Goal: Transaction & Acquisition: Purchase product/service

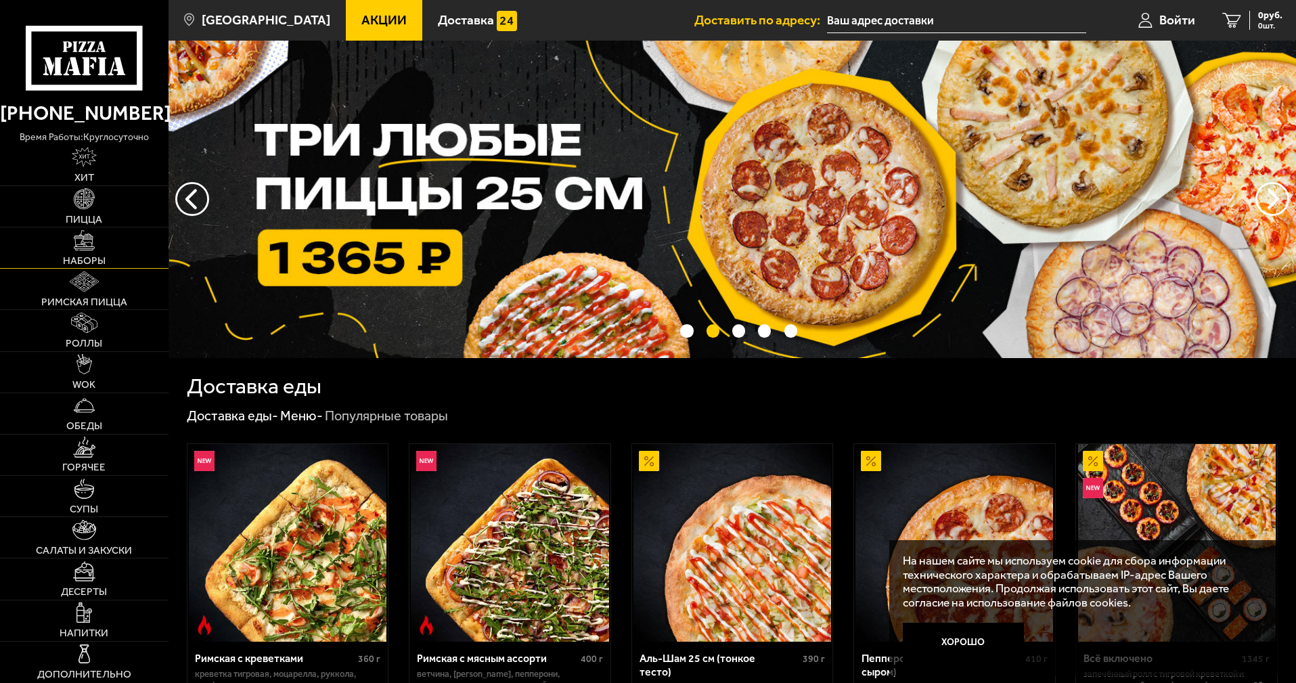
click at [78, 250] on img at bounding box center [84, 240] width 20 height 20
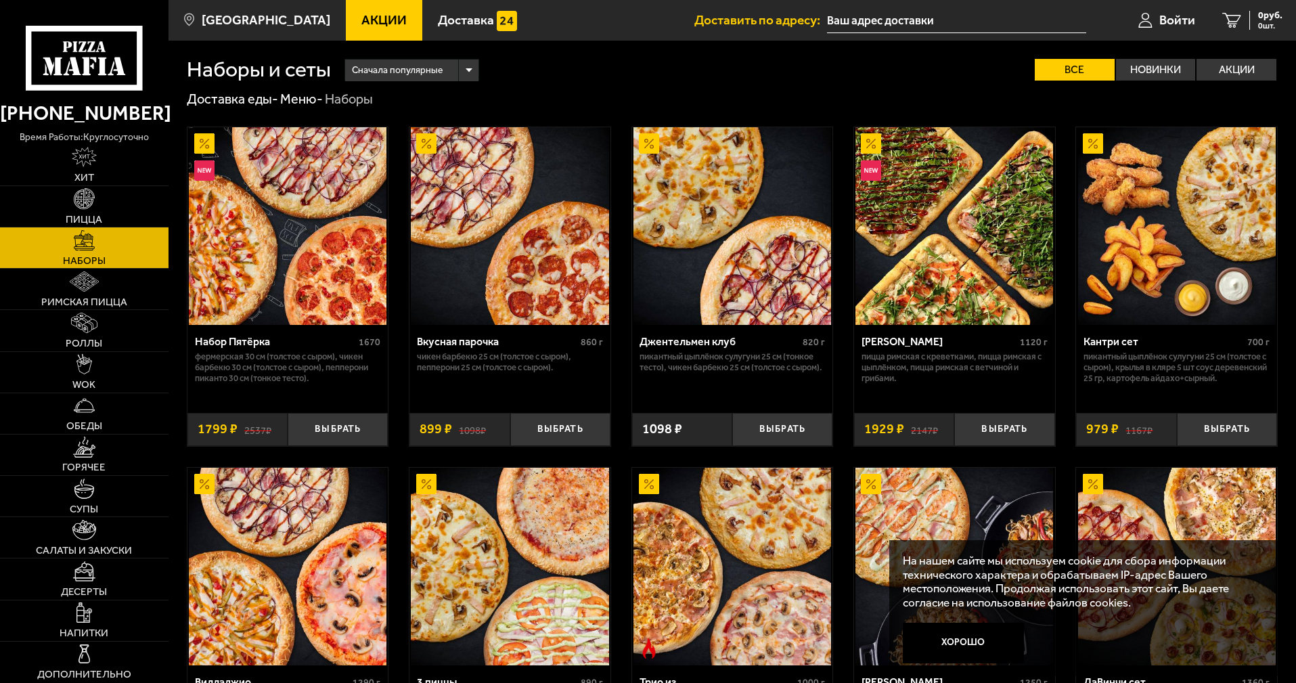
click at [81, 52] on use at bounding box center [81, 46] width 7 height 11
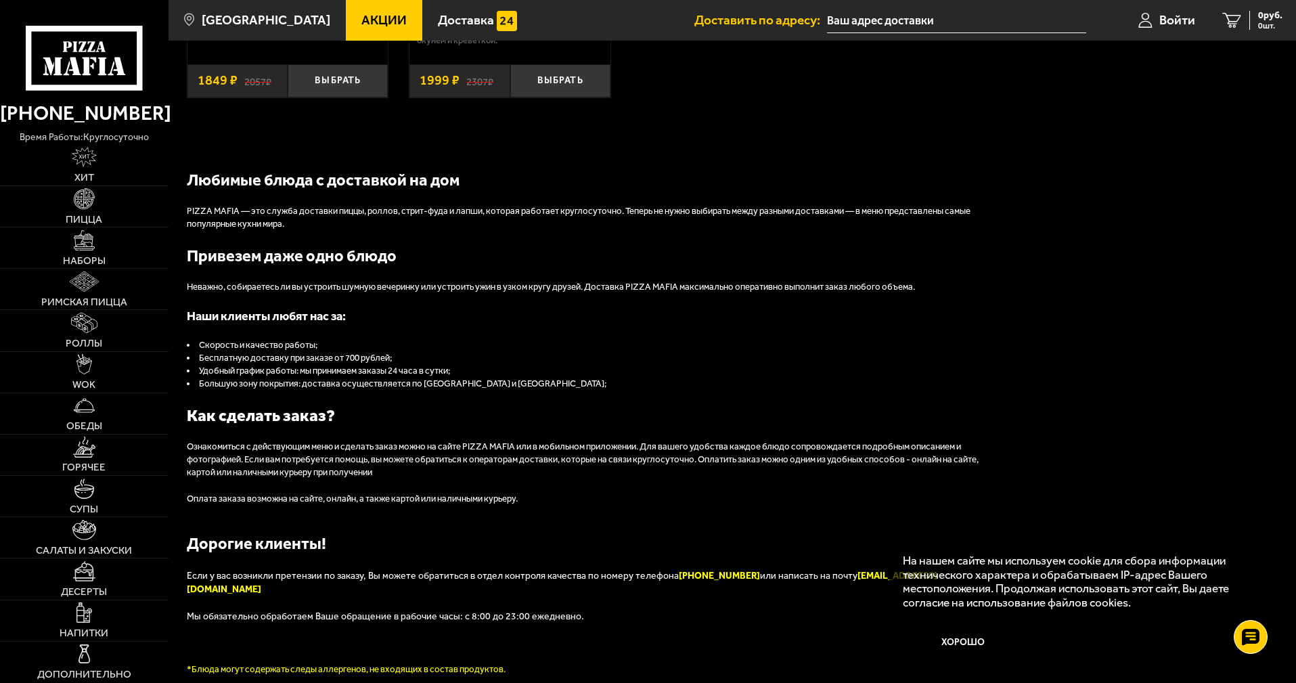
scroll to position [1469, 0]
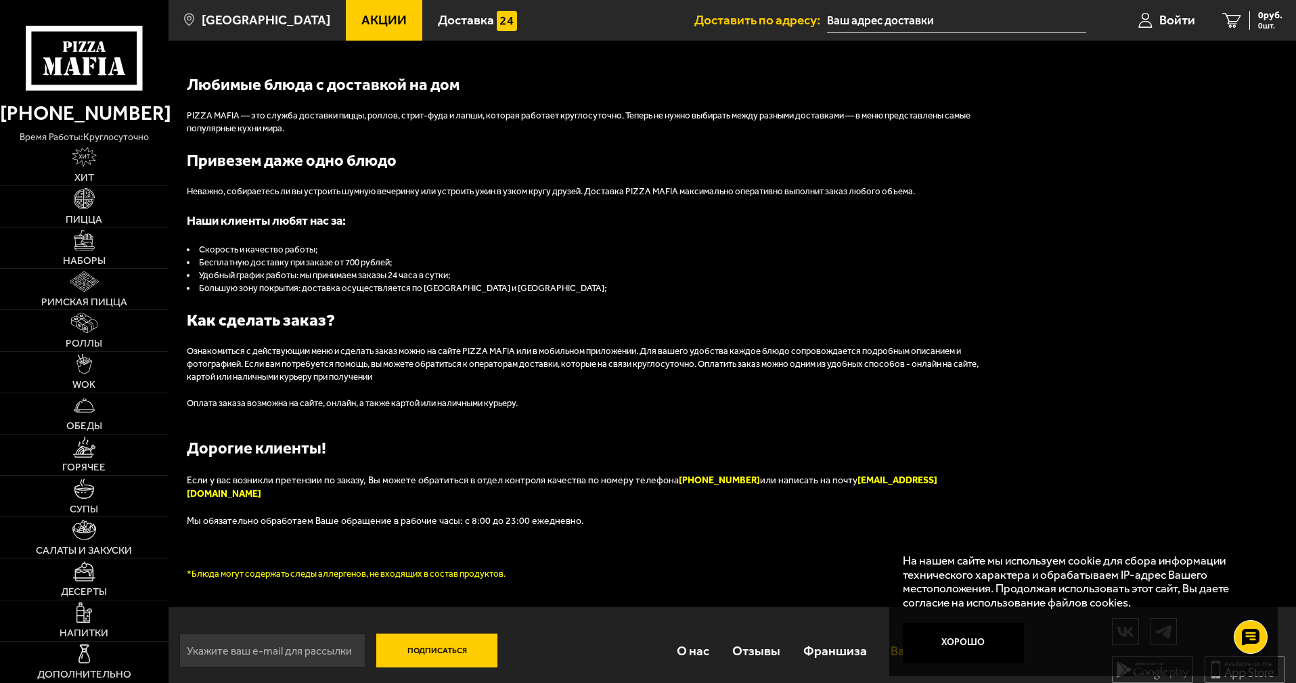
drag, startPoint x: 946, startPoint y: 656, endPoint x: 940, endPoint y: 644, distance: 13.3
click at [948, 656] on button "Хорошо" at bounding box center [964, 642] width 122 height 41
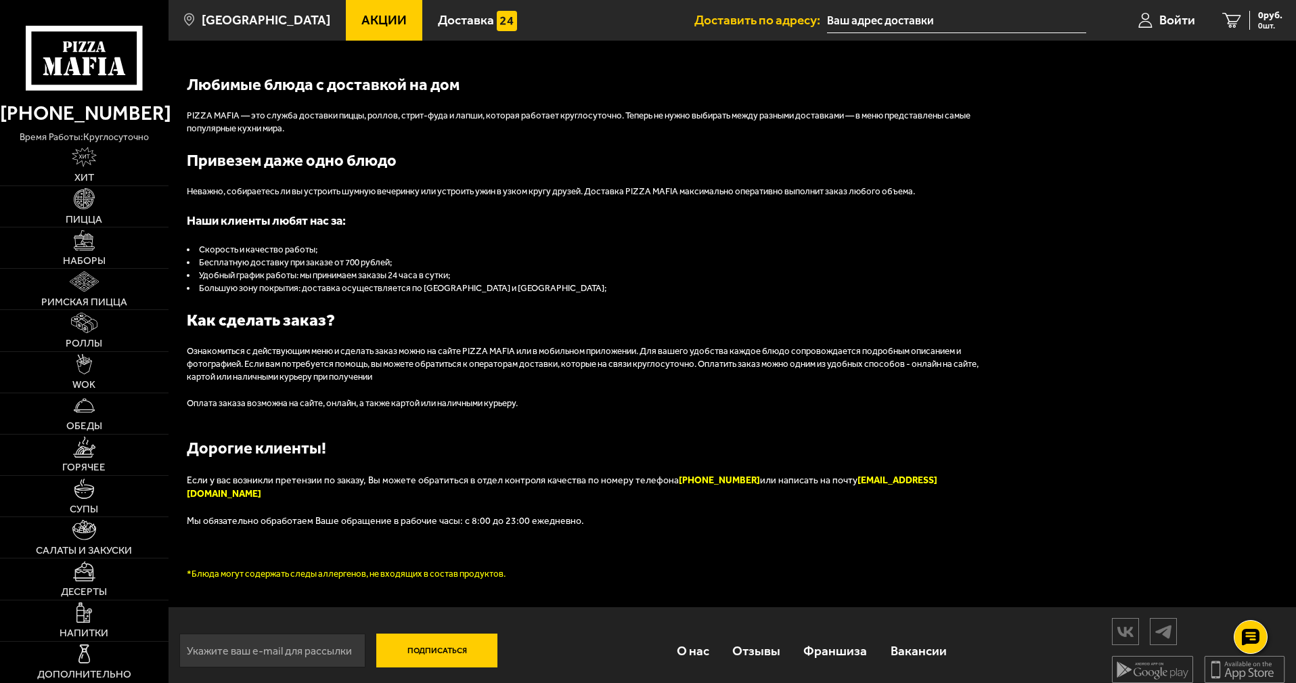
click at [353, 9] on link "Акции" at bounding box center [384, 20] width 76 height 41
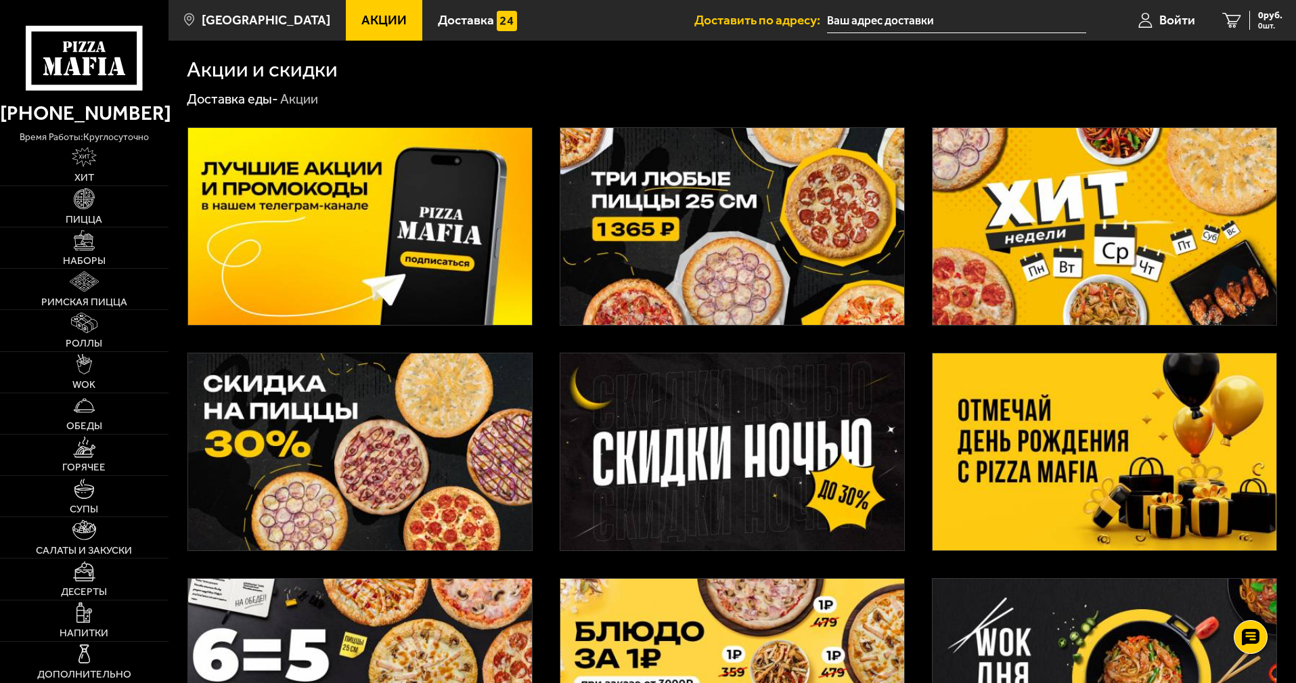
click at [1013, 471] on img at bounding box center [1104, 451] width 344 height 197
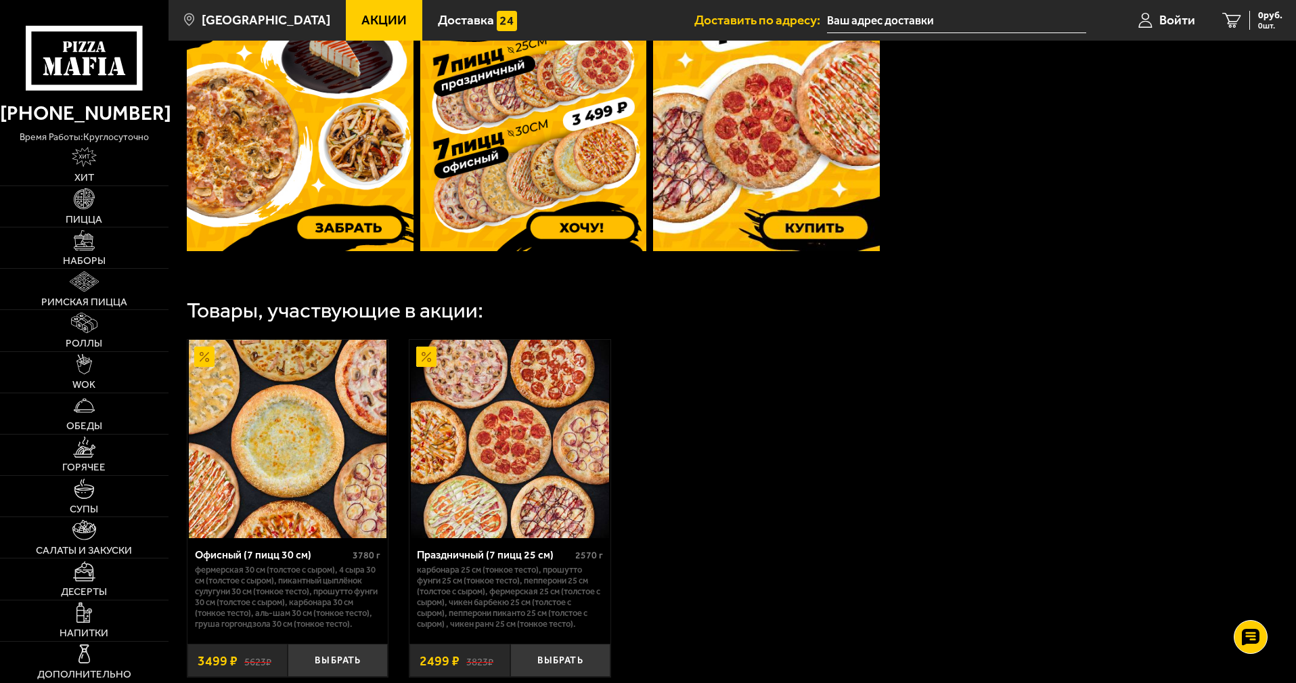
scroll to position [676, 0]
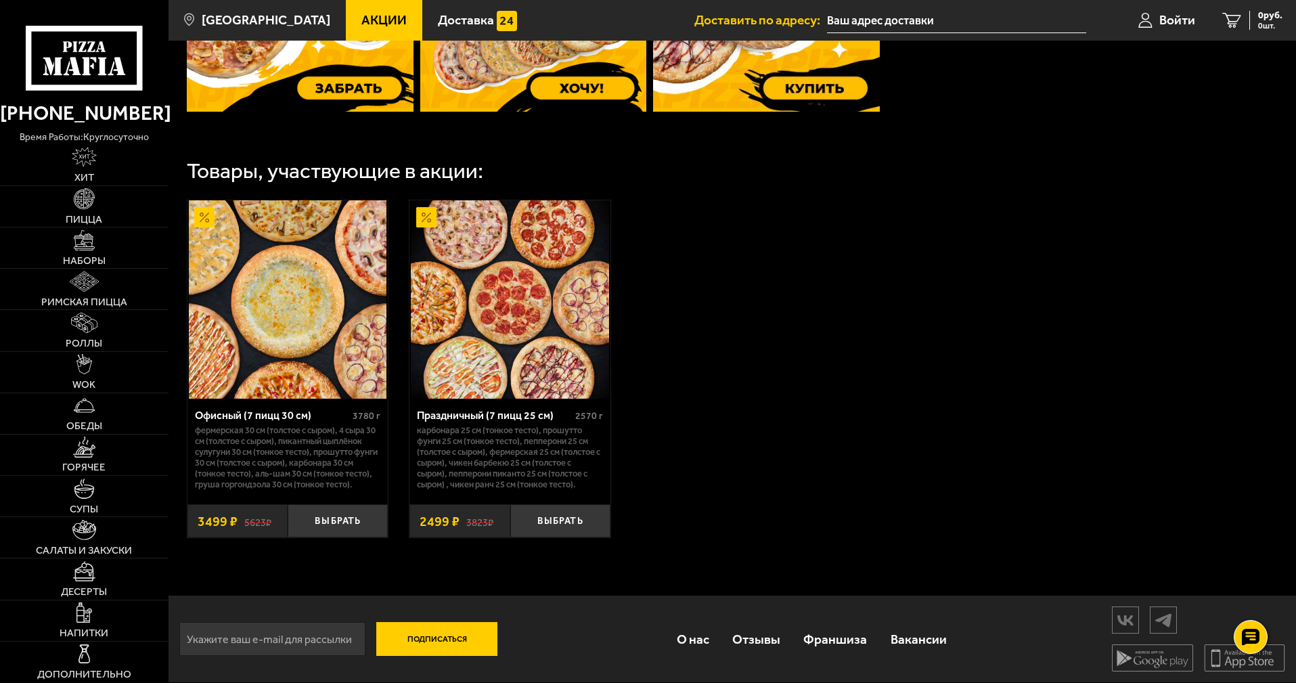
click at [286, 302] on img at bounding box center [288, 299] width 198 height 198
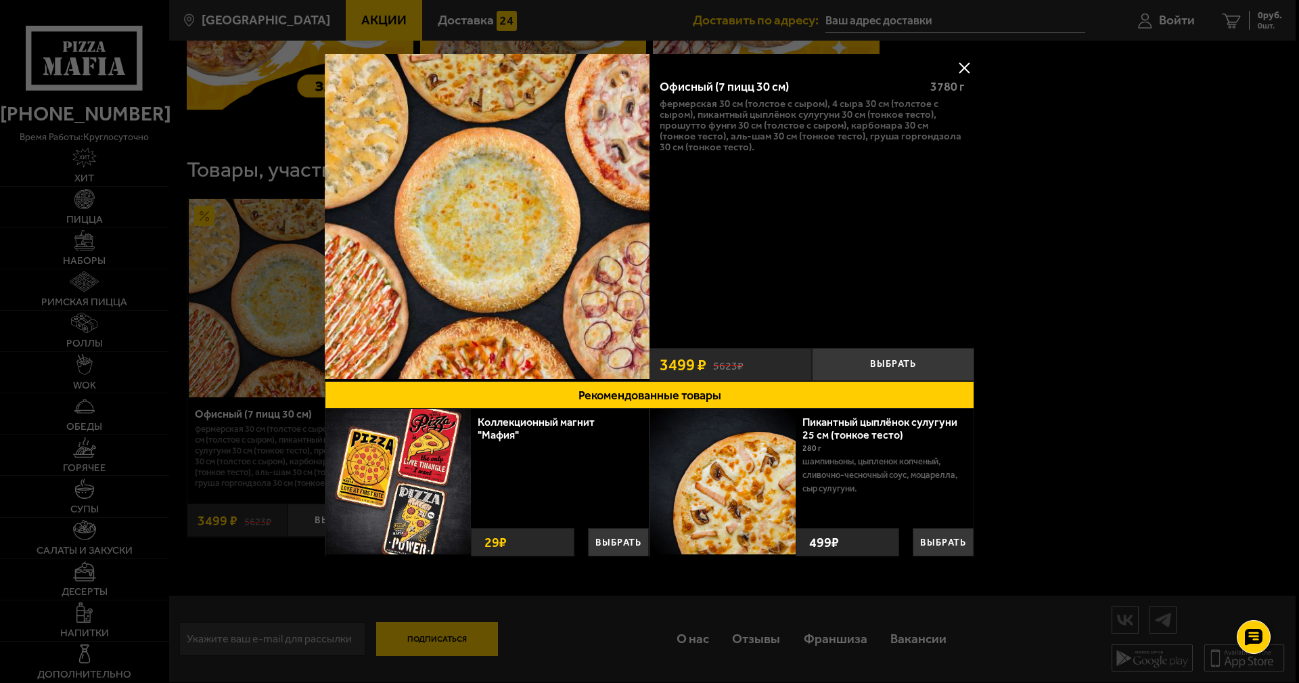
click at [961, 67] on button at bounding box center [964, 68] width 20 height 20
